Goal: Information Seeking & Learning: Learn about a topic

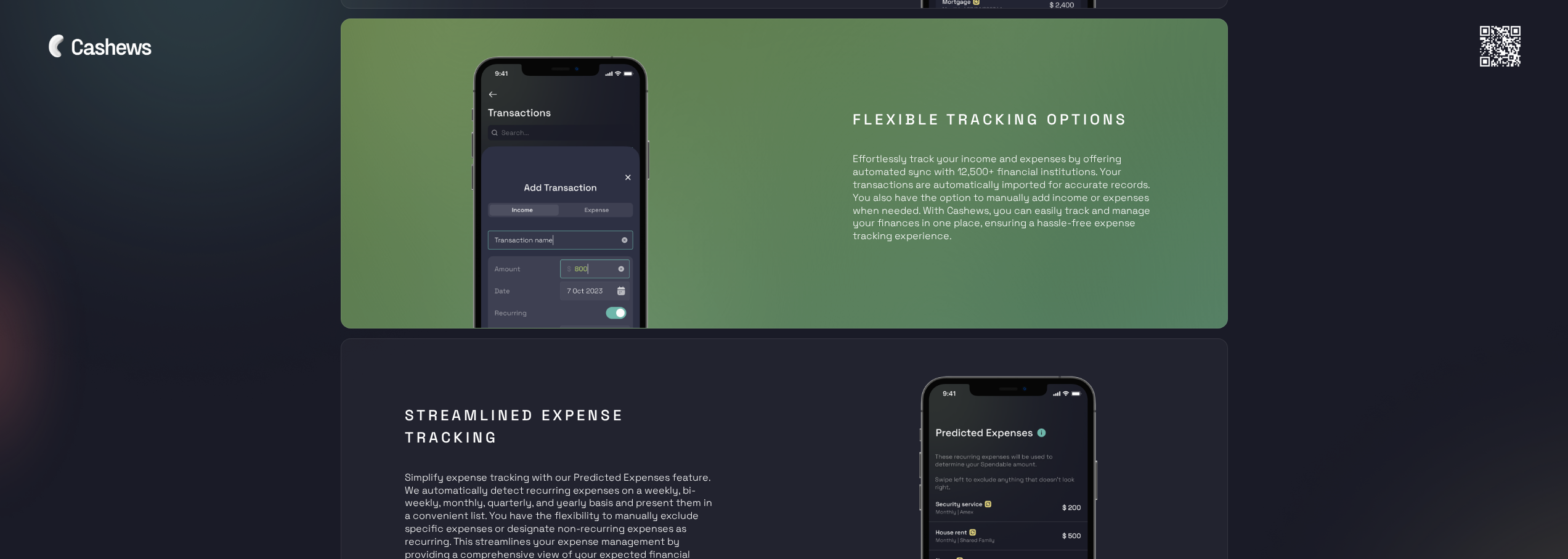
scroll to position [985, 0]
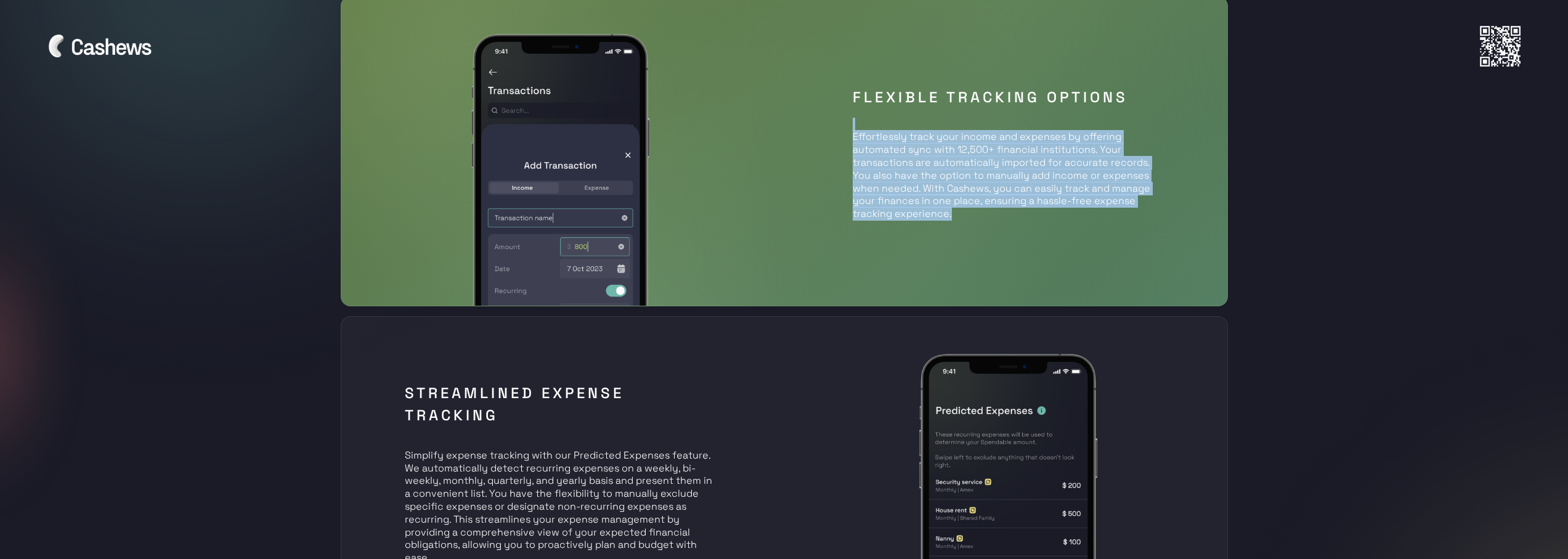
drag, startPoint x: 845, startPoint y: 119, endPoint x: 1004, endPoint y: 212, distance: 184.2
click at [1004, 212] on div "Flexible Tracking Options Effortlessly track your income and expenses by offeri…" at bounding box center [1008, 151] width 330 height 151
click at [1004, 212] on p "Effortlessly track your income and expenses by offering automated sync with 12,…" at bounding box center [1008, 169] width 310 height 102
drag, startPoint x: 1029, startPoint y: 214, endPoint x: 845, endPoint y: 130, distance: 202.3
click at [845, 130] on div "Flexible Tracking Options Effortlessly track your income and expenses by offeri…" at bounding box center [1008, 151] width 330 height 151
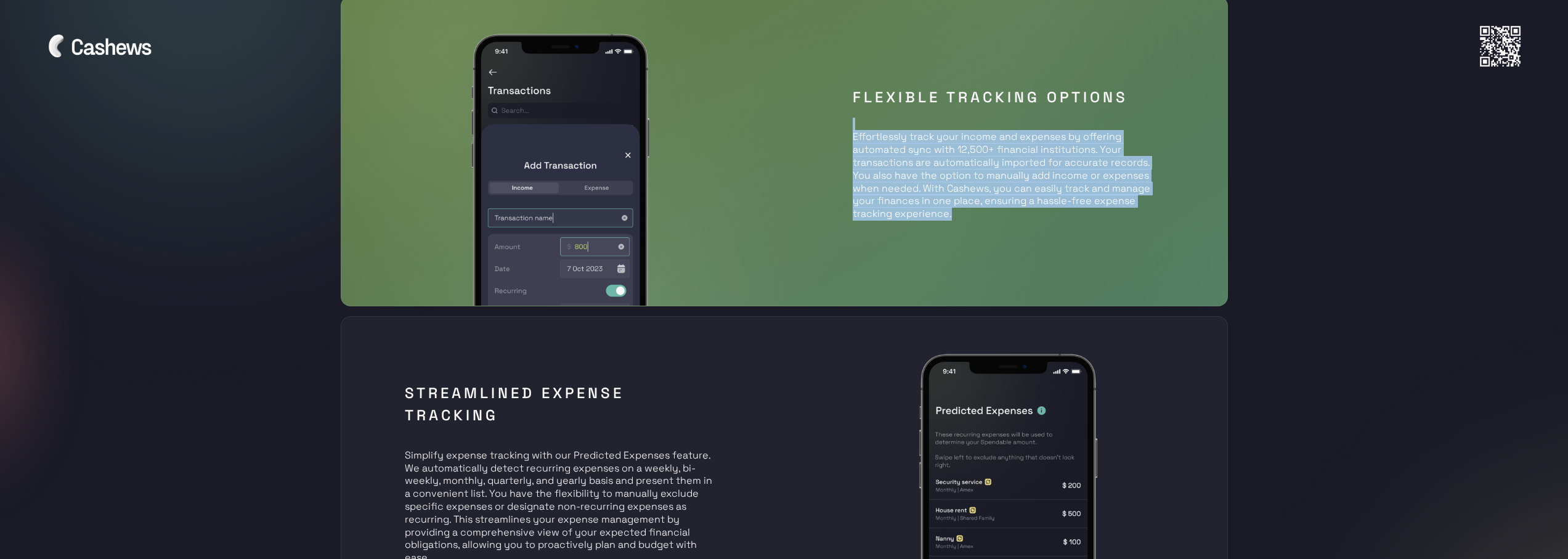
click at [866, 139] on p "Effortlessly track your income and expenses by offering automated sync with 12,…" at bounding box center [1008, 169] width 310 height 102
drag, startPoint x: 826, startPoint y: 125, endPoint x: 996, endPoint y: 225, distance: 197.2
click at [996, 225] on div "Flexible Tracking Options Effortlessly track your income and expenses by offeri…" at bounding box center [785, 151] width 887 height 310
click at [996, 225] on div "Flexible Tracking Options Effortlessly track your income and expenses by offeri…" at bounding box center [1008, 151] width 330 height 151
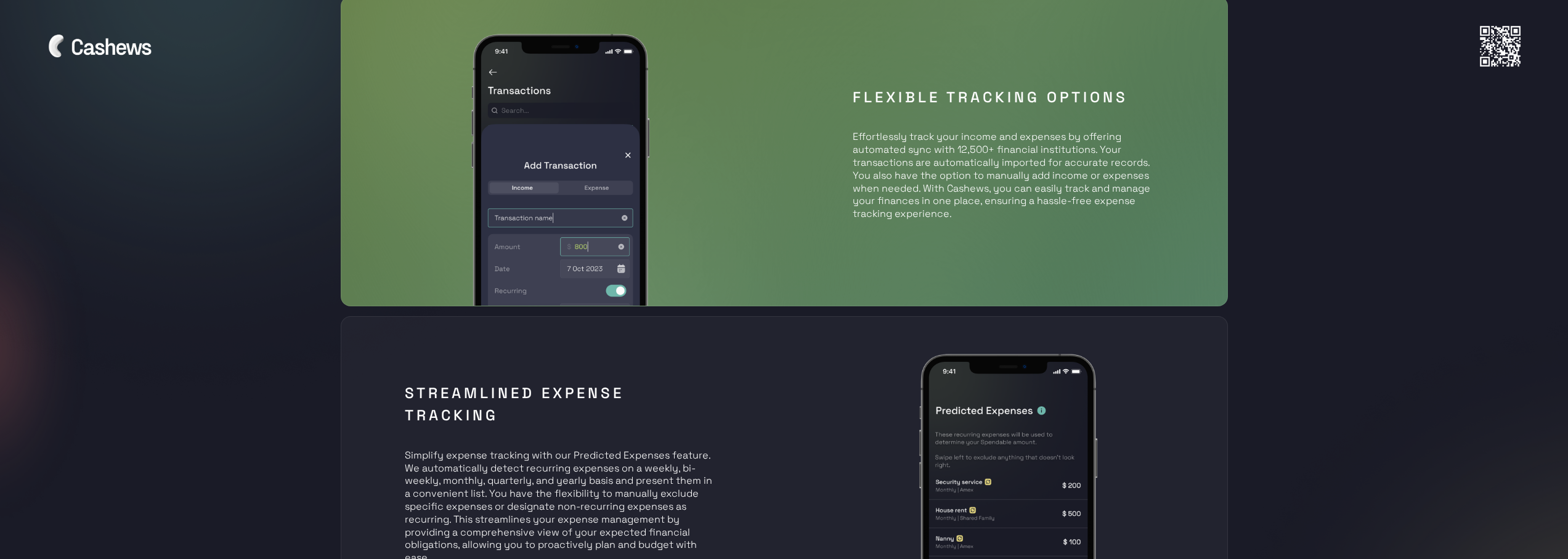
scroll to position [1170, 0]
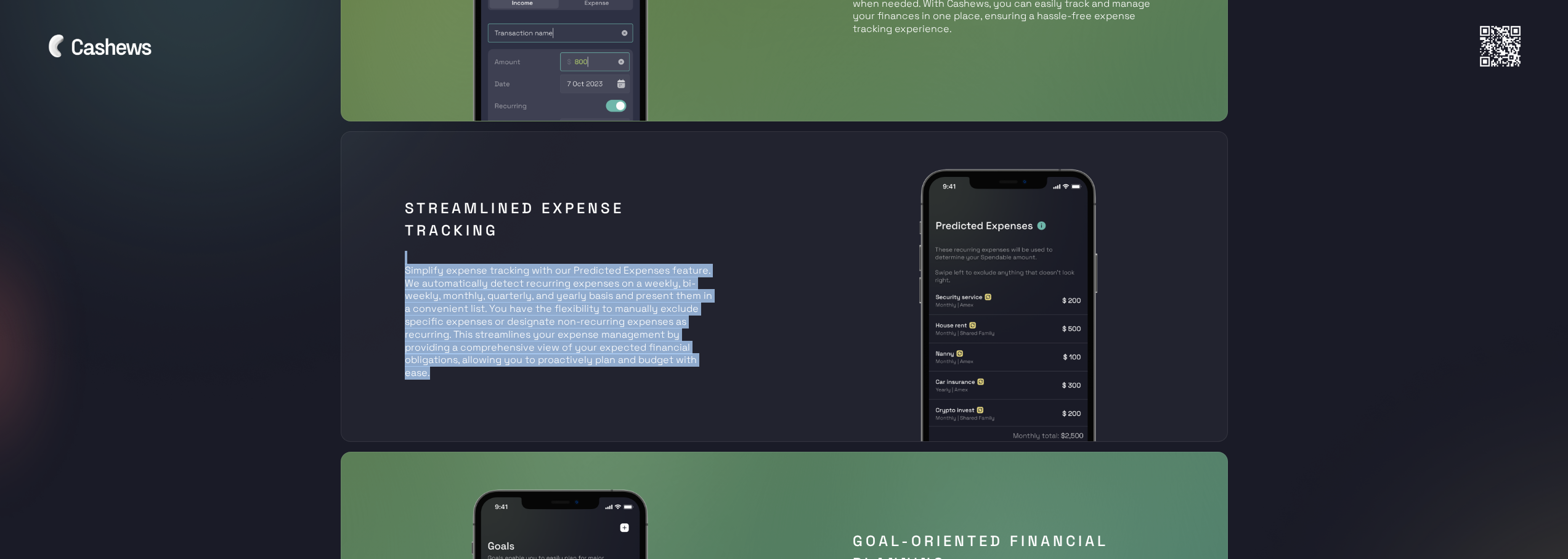
drag, startPoint x: 399, startPoint y: 264, endPoint x: 643, endPoint y: 381, distance: 270.6
click at [643, 381] on div "STREAMLINED EXPENSE TRACKING Simplify expense tracking with our Predicted Expen…" at bounding box center [785, 286] width 887 height 310
click at [643, 381] on div "STREAMLINED EXPENSE TRACKING Simplify expense tracking with our Predicted Expen…" at bounding box center [560, 286] width 330 height 198
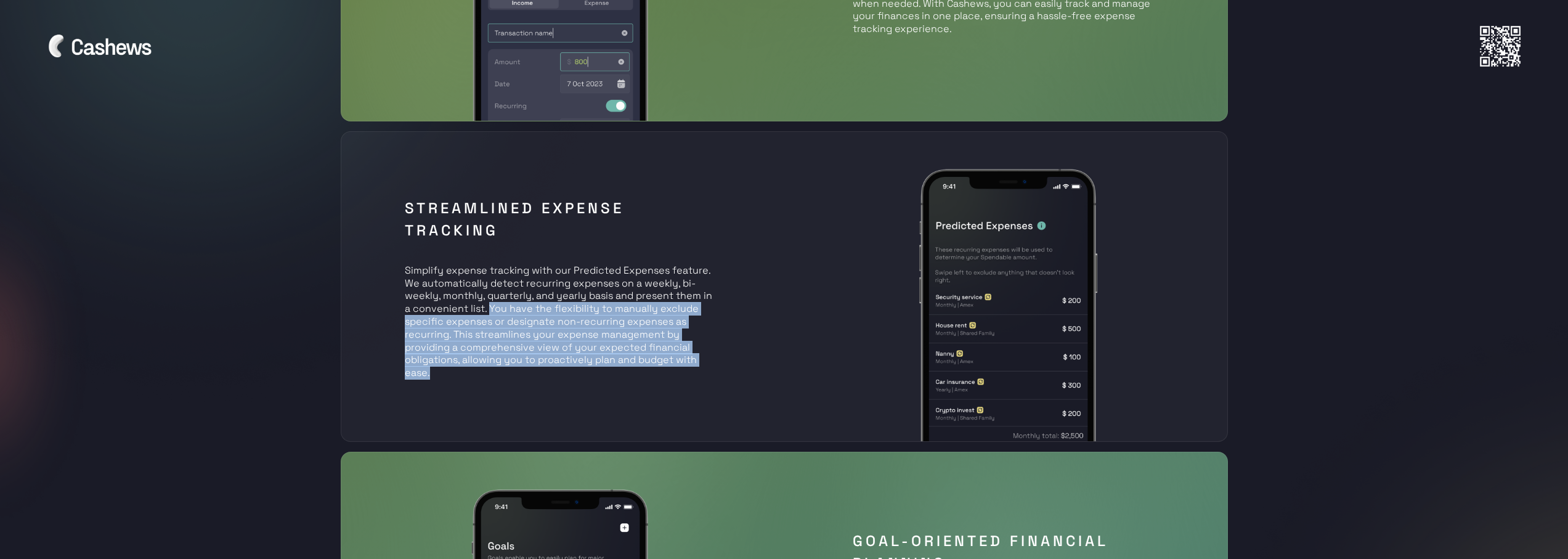
drag, startPoint x: 590, startPoint y: 375, endPoint x: 488, endPoint y: 308, distance: 122.0
click at [488, 308] on div "STREAMLINED EXPENSE TRACKING Simplify expense tracking with our Predicted Expen…" at bounding box center [785, 286] width 887 height 310
click at [488, 308] on p "Simplify expense tracking with our Predicted Expenses feature. We automatically…" at bounding box center [560, 315] width 310 height 128
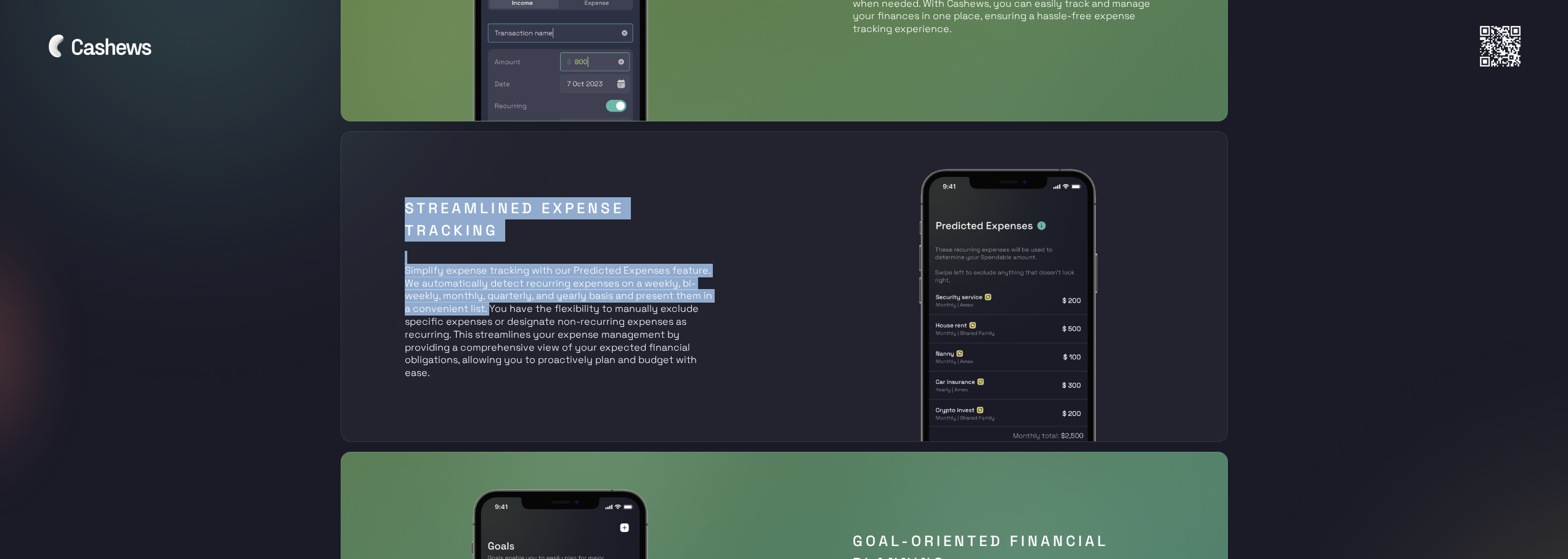
drag, startPoint x: 488, startPoint y: 308, endPoint x: 592, endPoint y: 369, distance: 120.6
click at [592, 369] on p "Simplify expense tracking with our Predicted Expenses feature. We automatically…" at bounding box center [560, 315] width 310 height 128
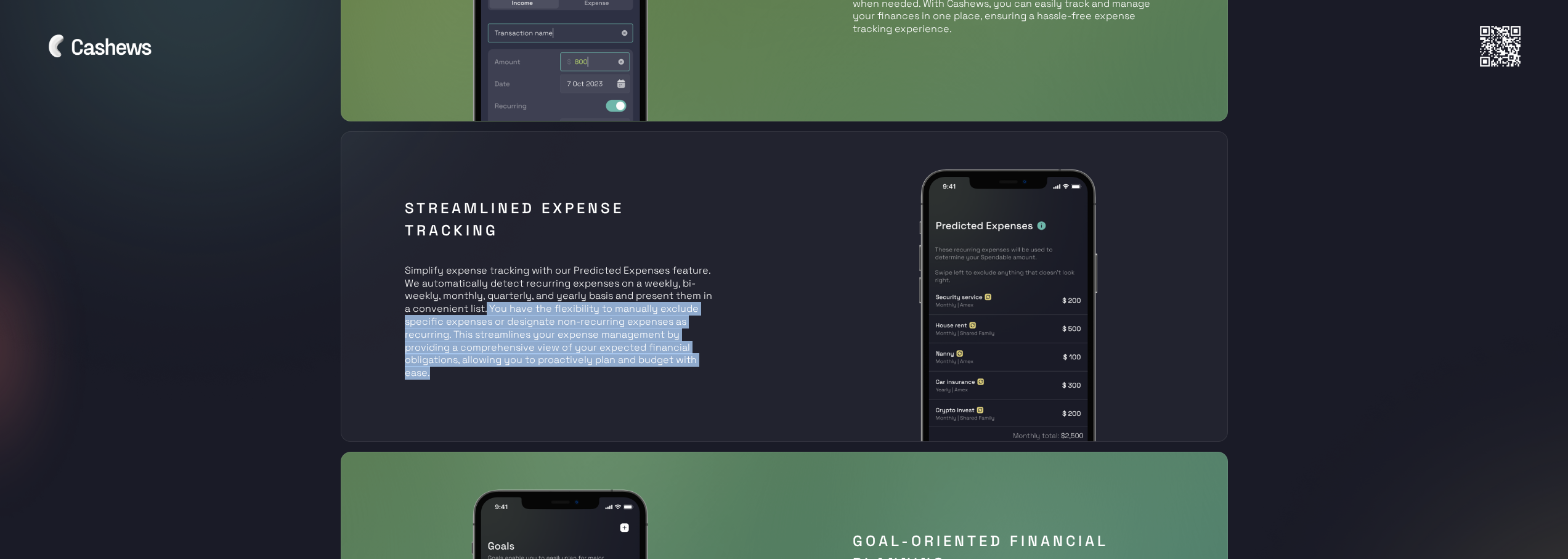
drag, startPoint x: 641, startPoint y: 379, endPoint x: 486, endPoint y: 308, distance: 170.5
click at [486, 308] on p "Simplify expense tracking with our Predicted Expenses feature. We automatically…" at bounding box center [560, 315] width 310 height 128
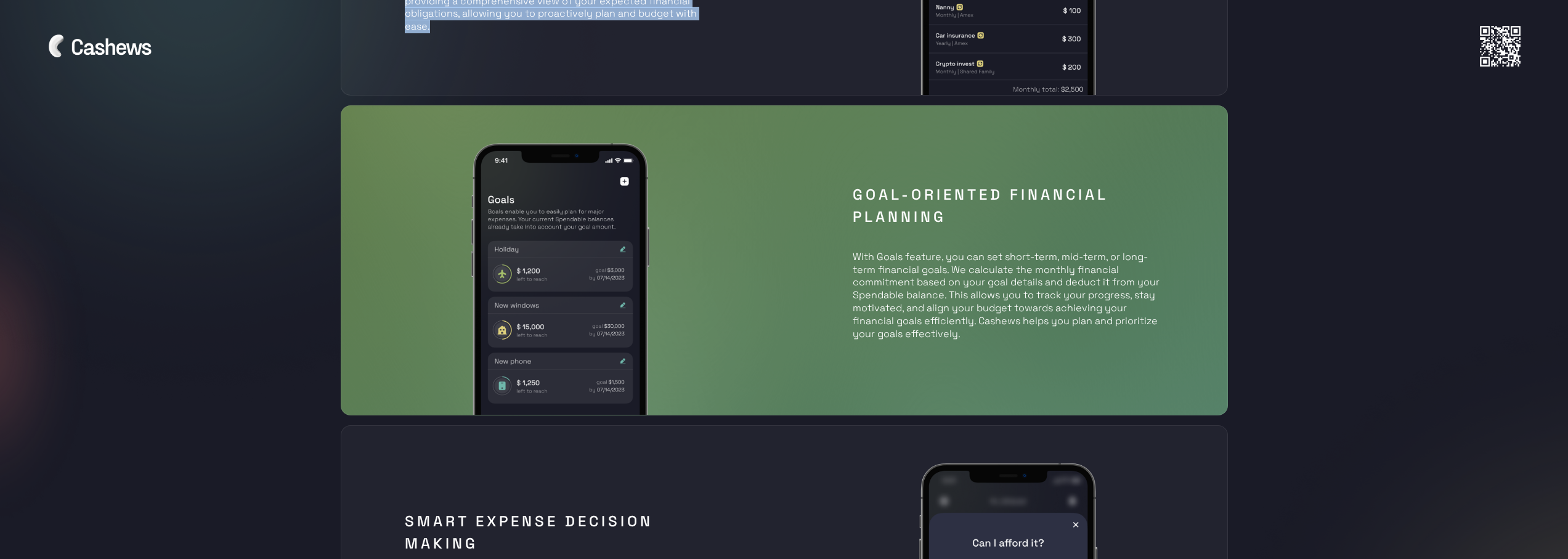
scroll to position [1540, 0]
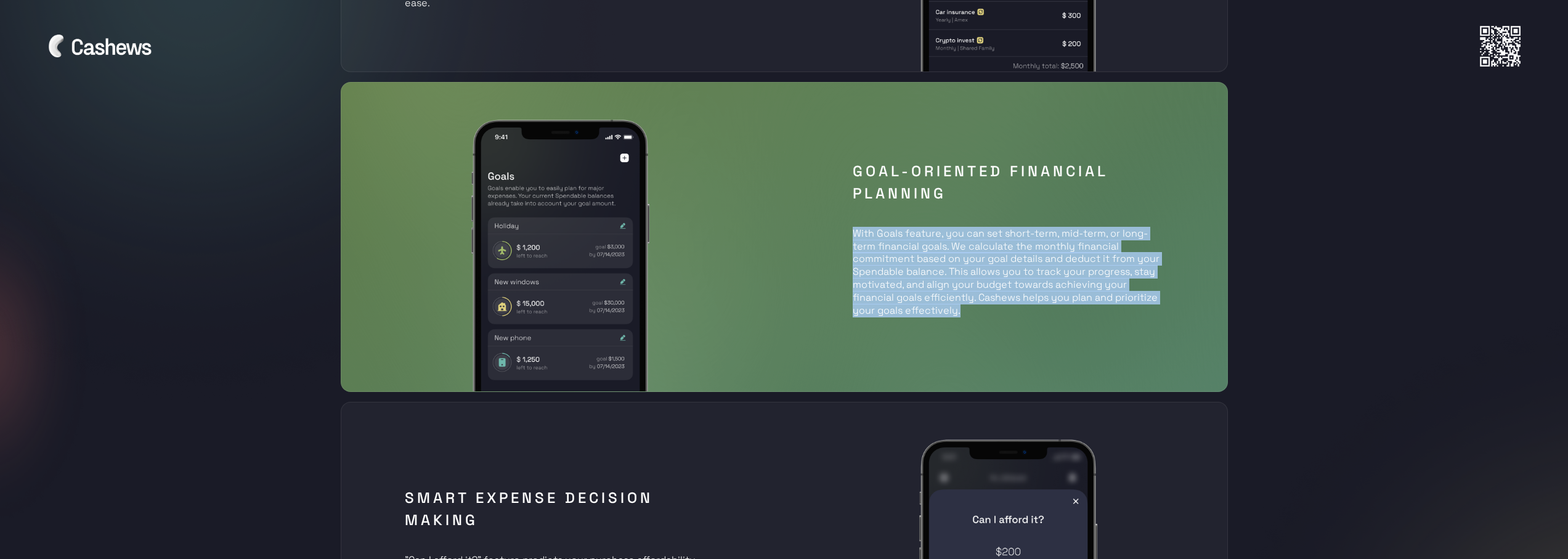
drag, startPoint x: 843, startPoint y: 231, endPoint x: 1039, endPoint y: 326, distance: 217.8
click at [1039, 326] on div "Goal-Oriented Financial Planning With Goals feature, you can set short-term, mi…" at bounding box center [785, 237] width 887 height 310
drag, startPoint x: 846, startPoint y: 284, endPoint x: 813, endPoint y: 253, distance: 45.3
click at [760, 235] on div "Goal-Oriented Financial Planning With Goals feature, you can set short-term, mi…" at bounding box center [785, 237] width 887 height 310
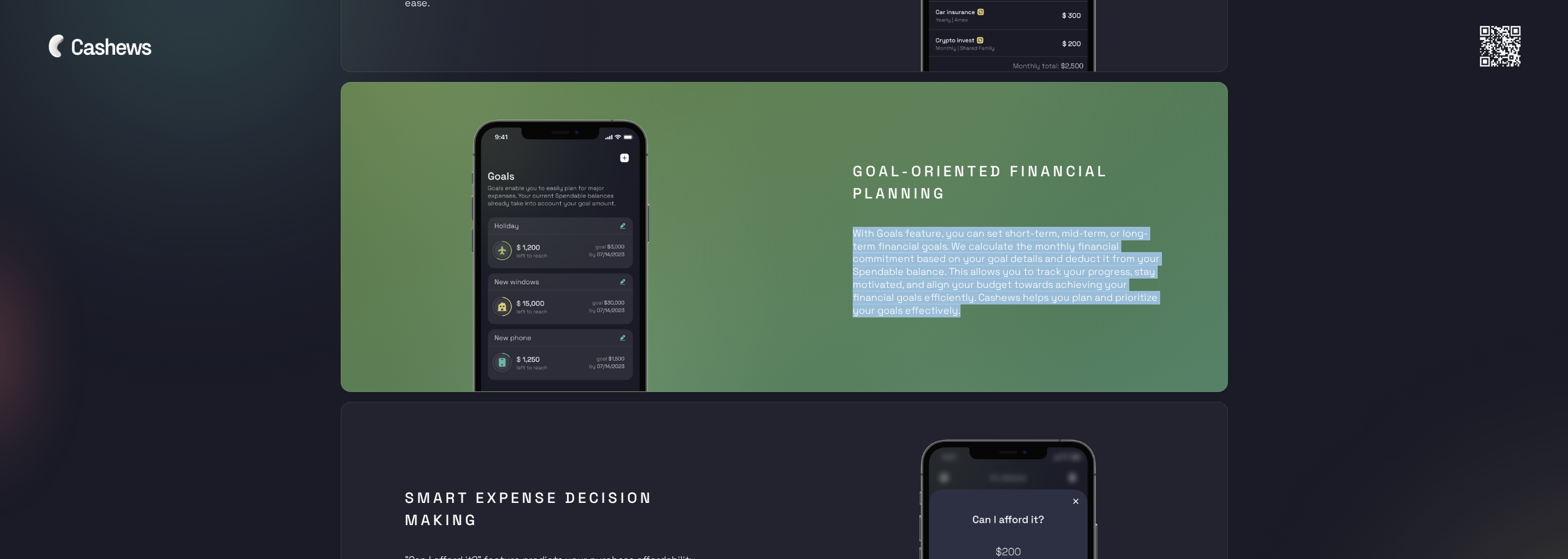
click at [893, 275] on p "With Goals feature, you can set short-term, mid-term, or long-term financial go…" at bounding box center [1008, 265] width 310 height 102
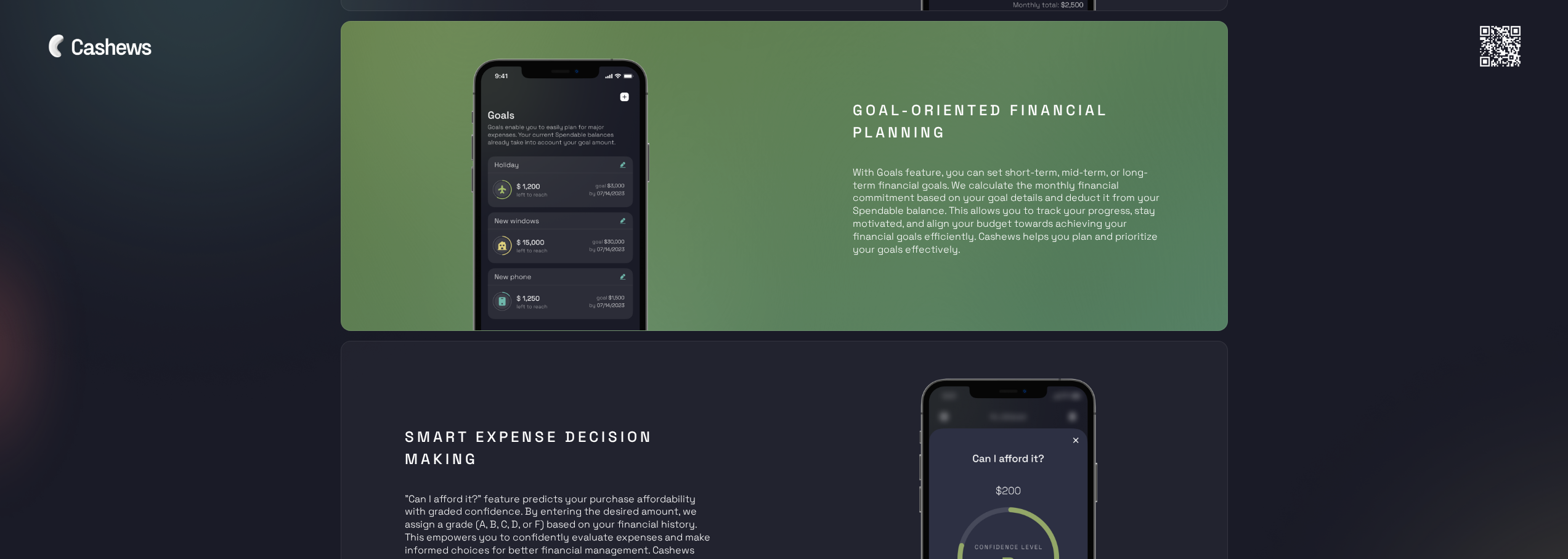
scroll to position [1786, 0]
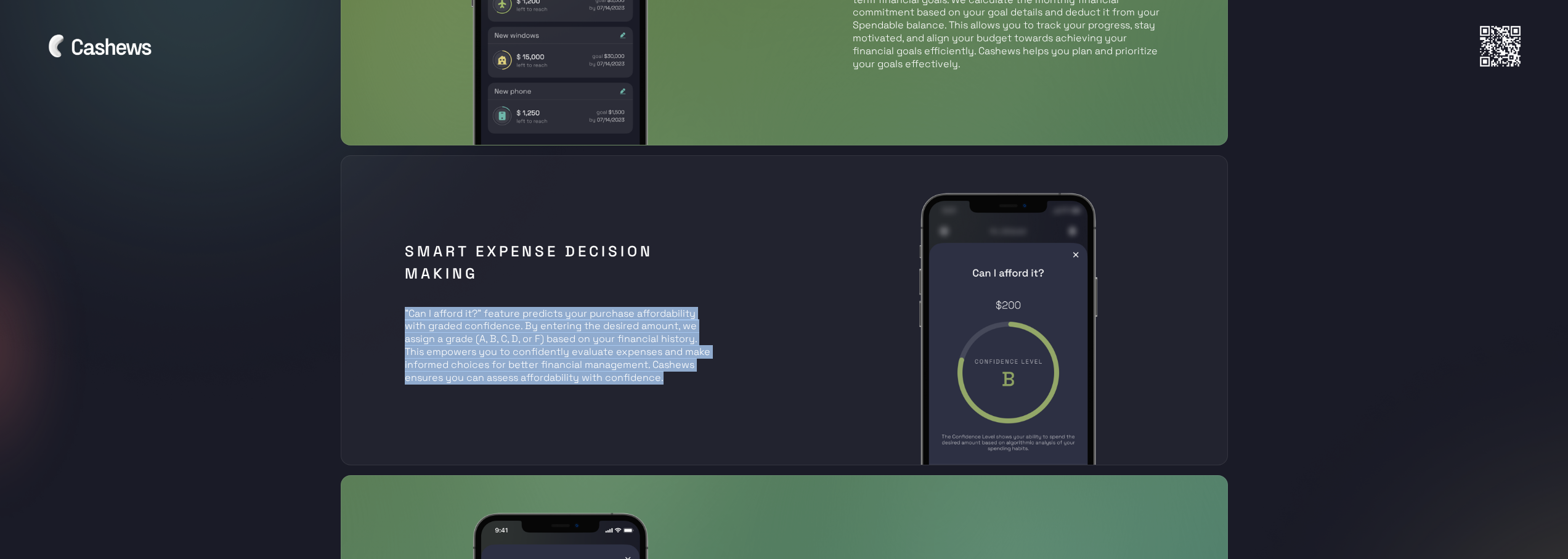
drag, startPoint x: 576, startPoint y: 340, endPoint x: 369, endPoint y: 310, distance: 209.2
click at [369, 310] on div "Smart Expense Decision Making "Can I afford it?" feature predicts your purchase…" at bounding box center [785, 310] width 887 height 310
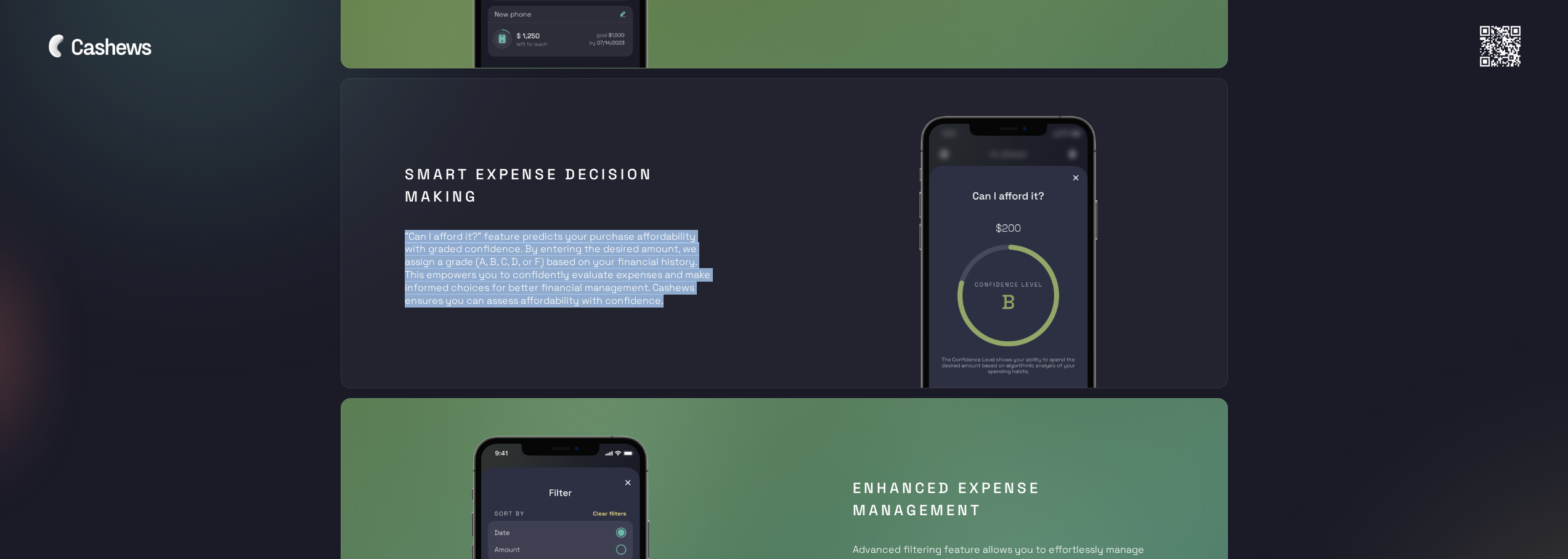
scroll to position [1971, 0]
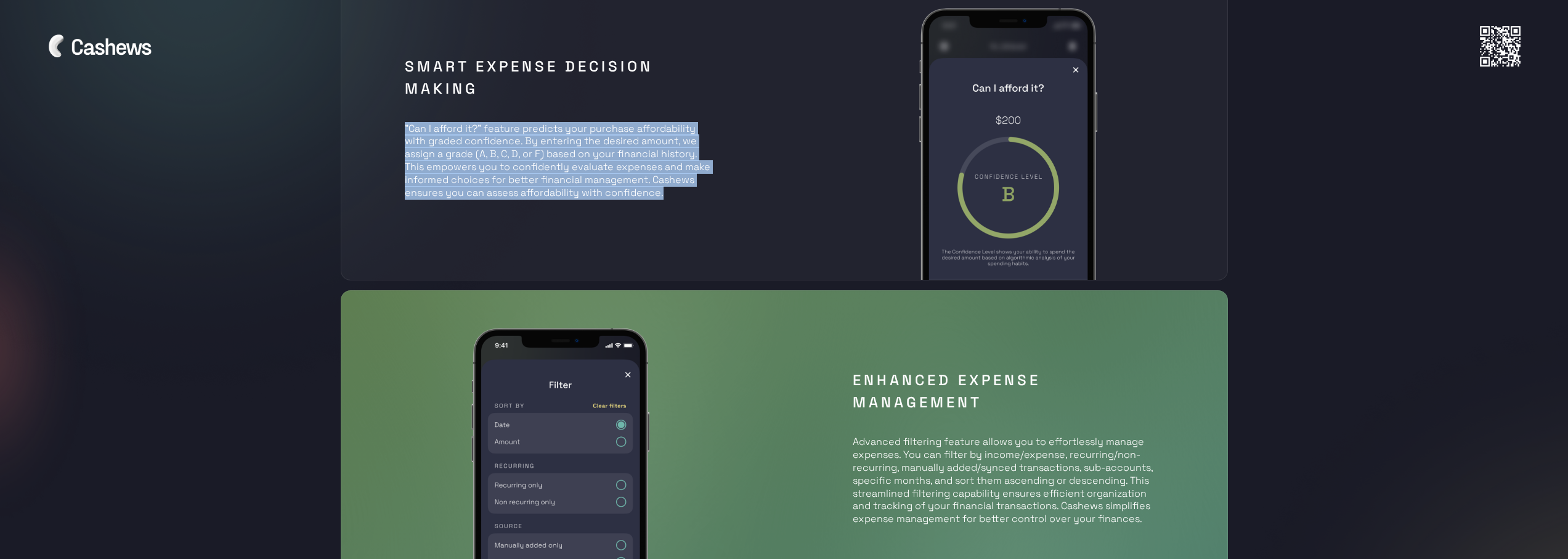
click at [456, 180] on p ""Can I afford it?" feature predicts your purchase affordability with graded con…" at bounding box center [560, 155] width 310 height 90
drag, startPoint x: 408, startPoint y: 131, endPoint x: 699, endPoint y: 189, distance: 296.7
click at [699, 189] on p ""Can I afford it?" feature predicts your purchase affordability with graded con…" at bounding box center [560, 155] width 310 height 90
drag, startPoint x: 679, startPoint y: 201, endPoint x: 469, endPoint y: 135, distance: 220.1
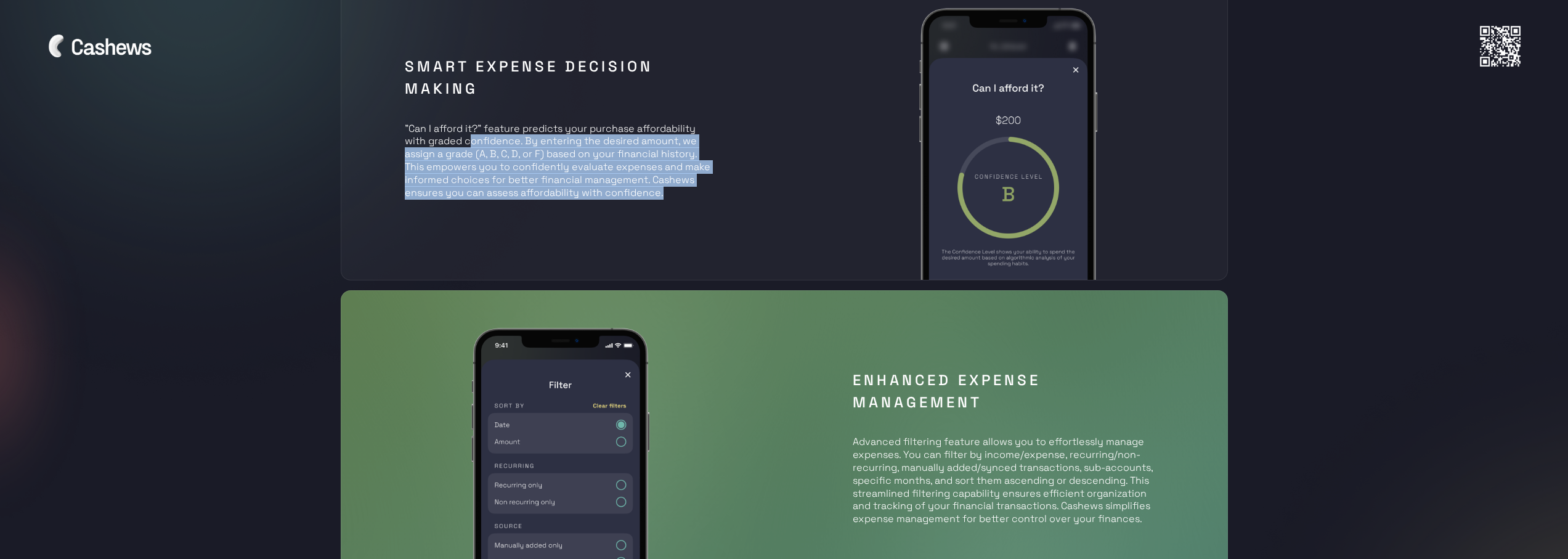
click at [469, 135] on div "Smart Expense Decision Making "Can I afford it?" feature predicts your purchase…" at bounding box center [560, 126] width 330 height 160
drag, startPoint x: 481, startPoint y: 135, endPoint x: 513, endPoint y: 139, distance: 32.2
click at [482, 135] on p ""Can I afford it?" feature predicts your purchase affordability with graded con…" at bounding box center [560, 155] width 310 height 90
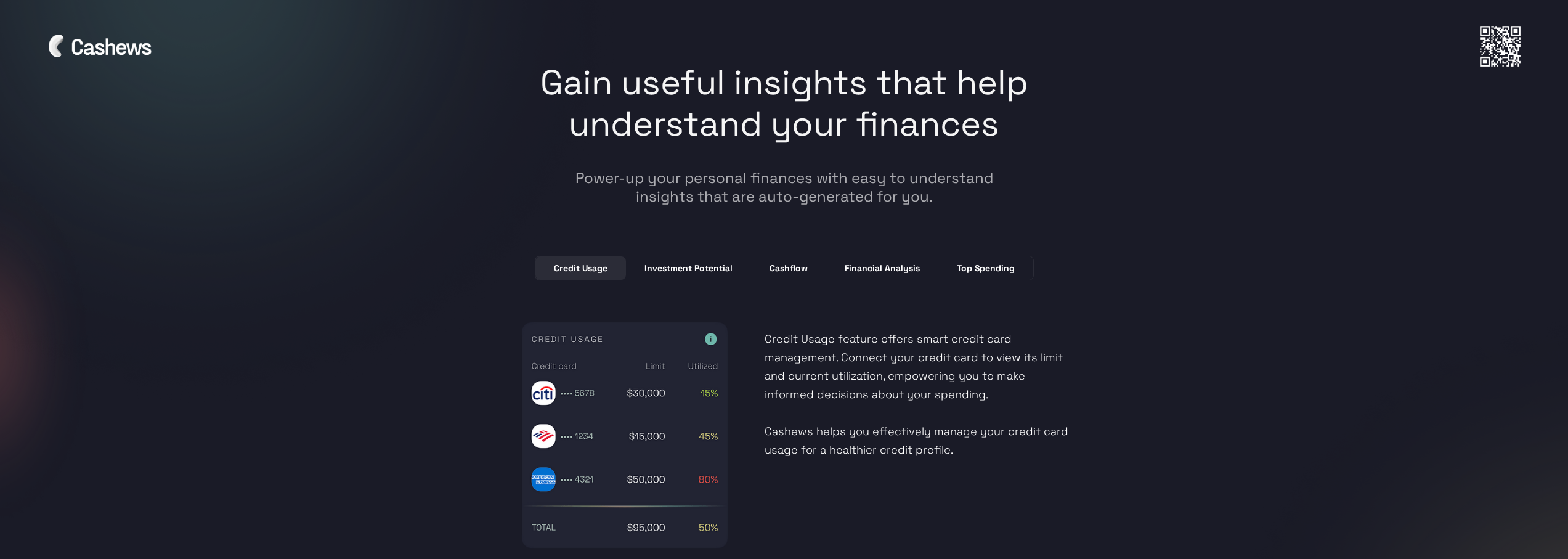
scroll to position [3142, 0]
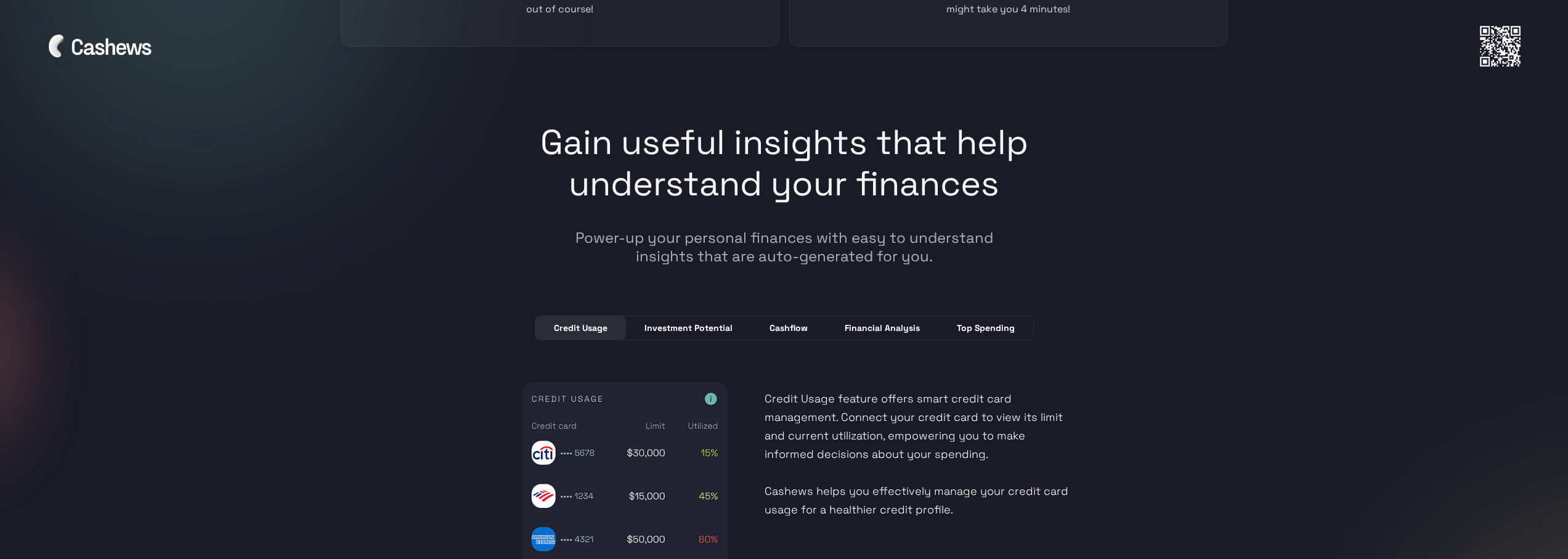
click at [689, 334] on div "Investment Potential" at bounding box center [688, 328] width 88 height 13
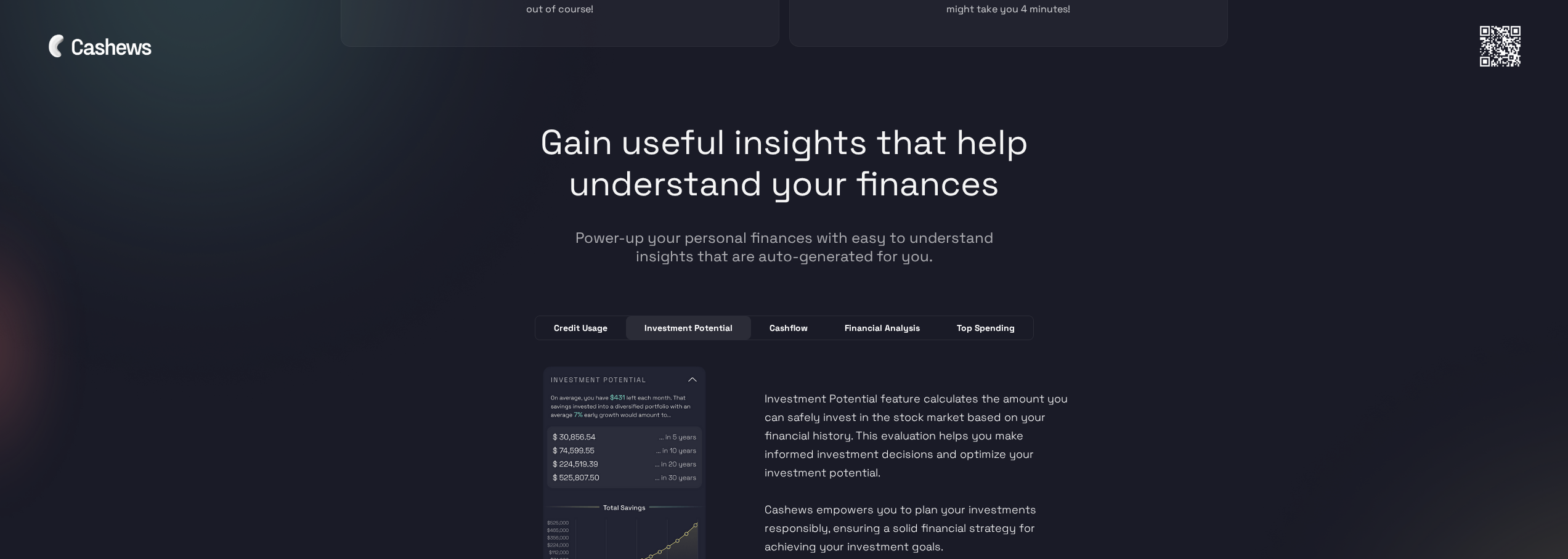
click at [785, 331] on div "Cashflow" at bounding box center [789, 328] width 38 height 13
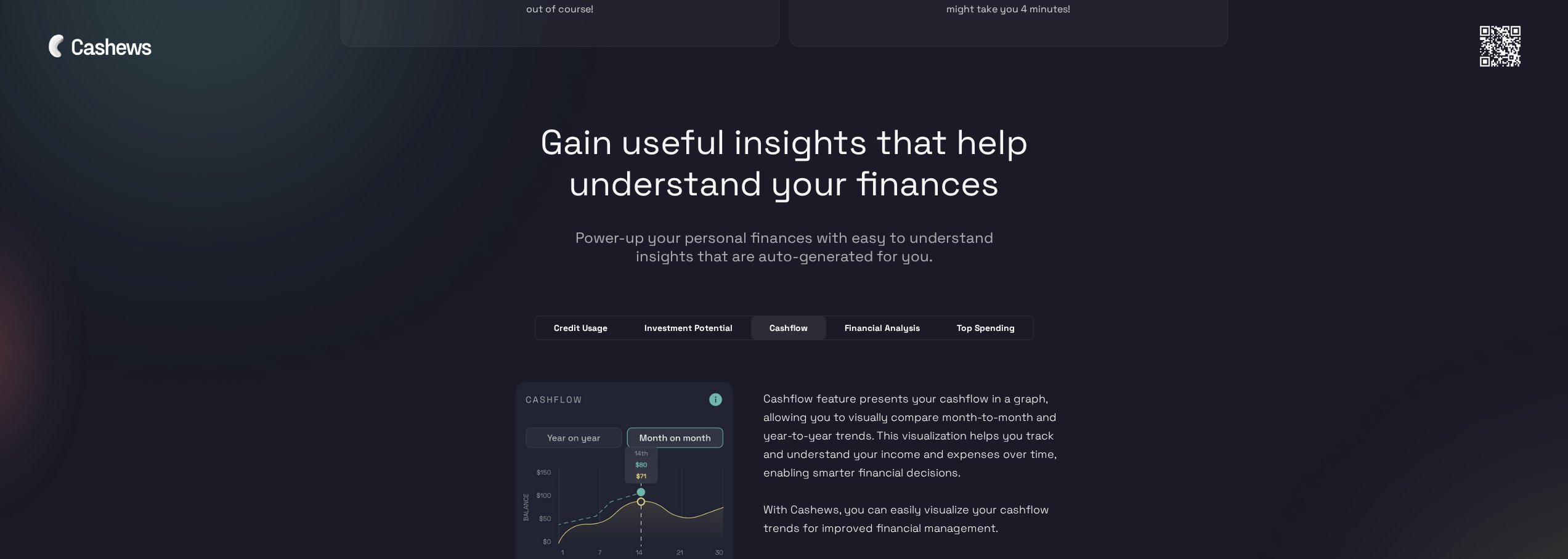
click at [876, 327] on div "Financial Analysis" at bounding box center [882, 328] width 75 height 13
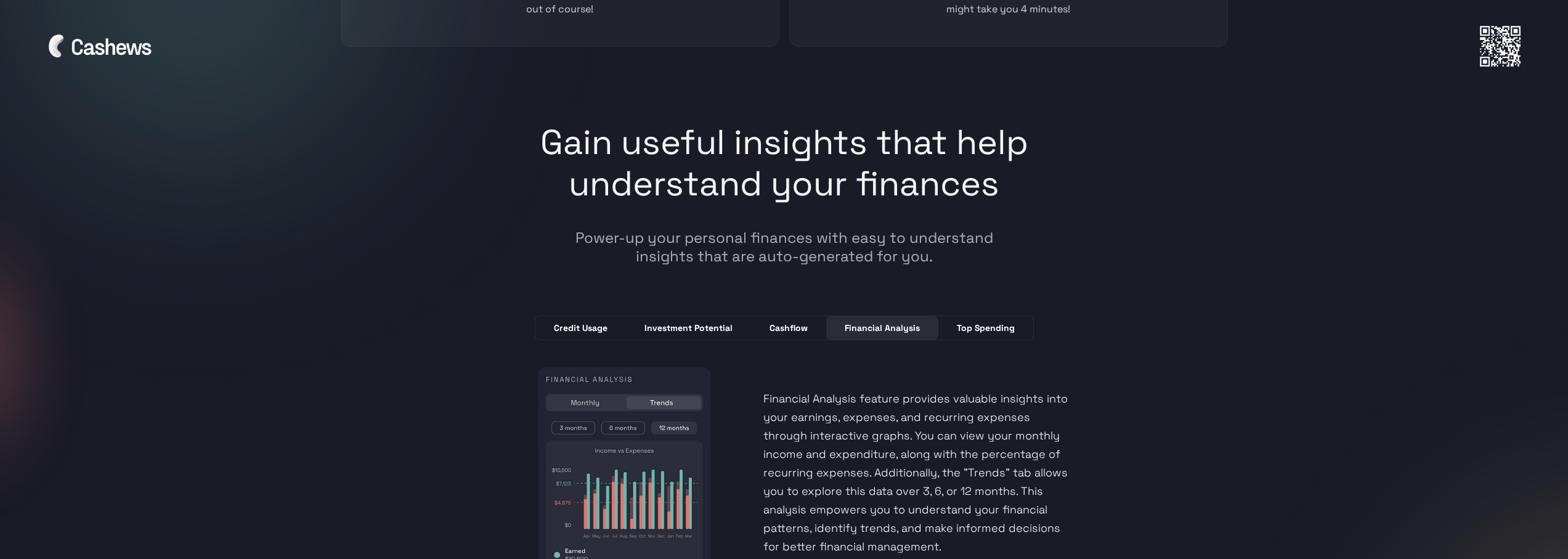
click at [964, 318] on link "Top Spending" at bounding box center [986, 328] width 95 height 23
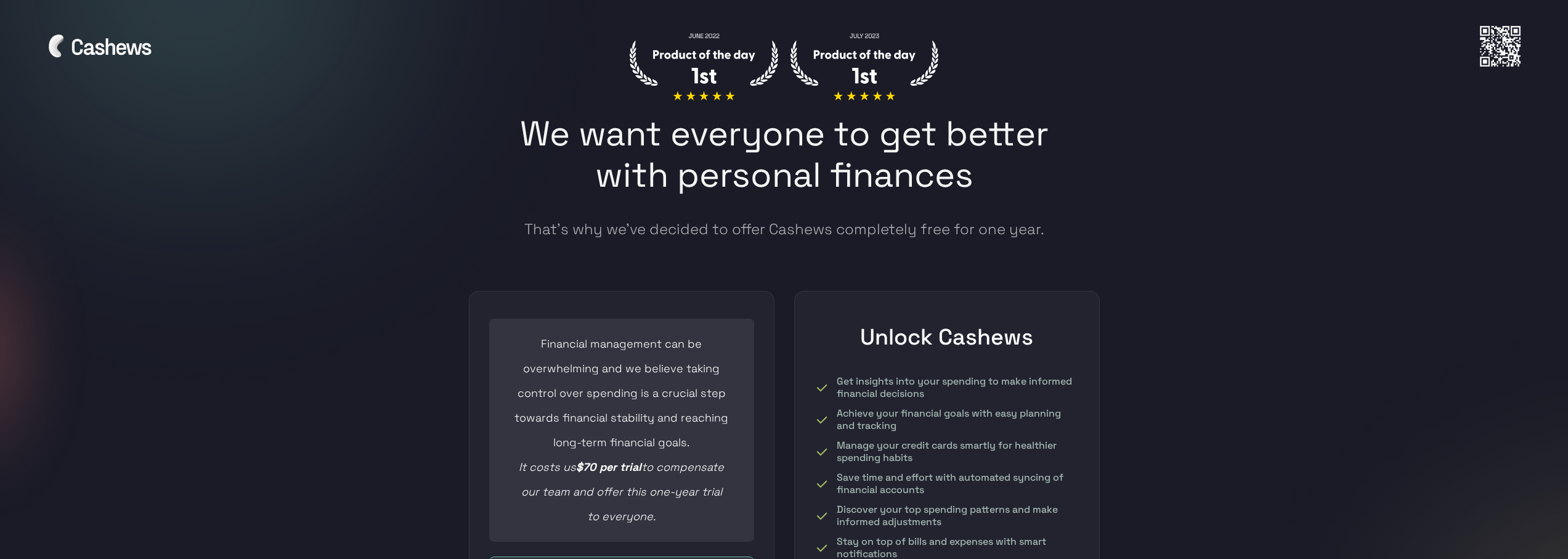
scroll to position [4558, 0]
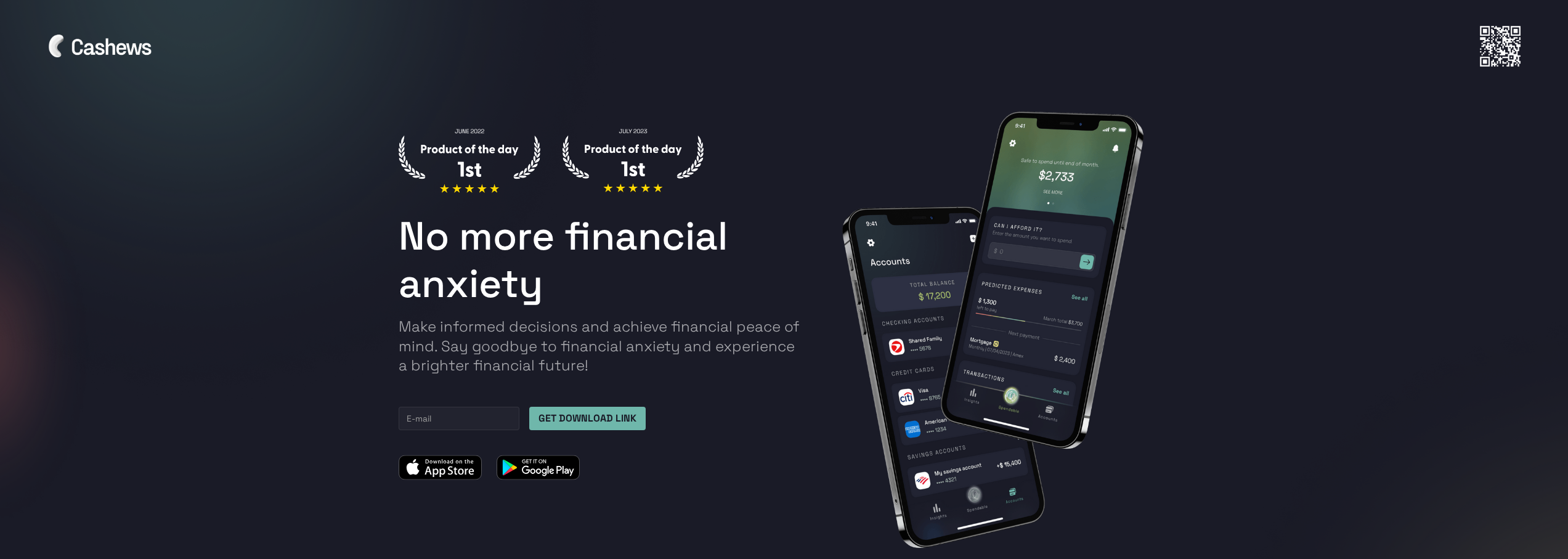
click at [761, 55] on div at bounding box center [784, 46] width 1474 height 42
